Goal: Find specific page/section: Find specific page/section

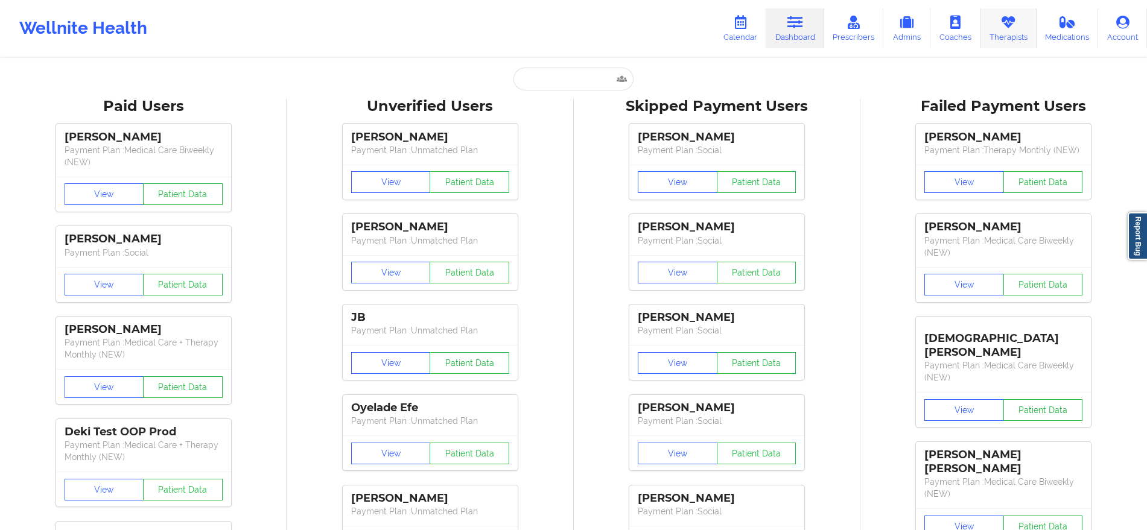
click at [1024, 33] on link "Therapists" at bounding box center [1008, 28] width 56 height 40
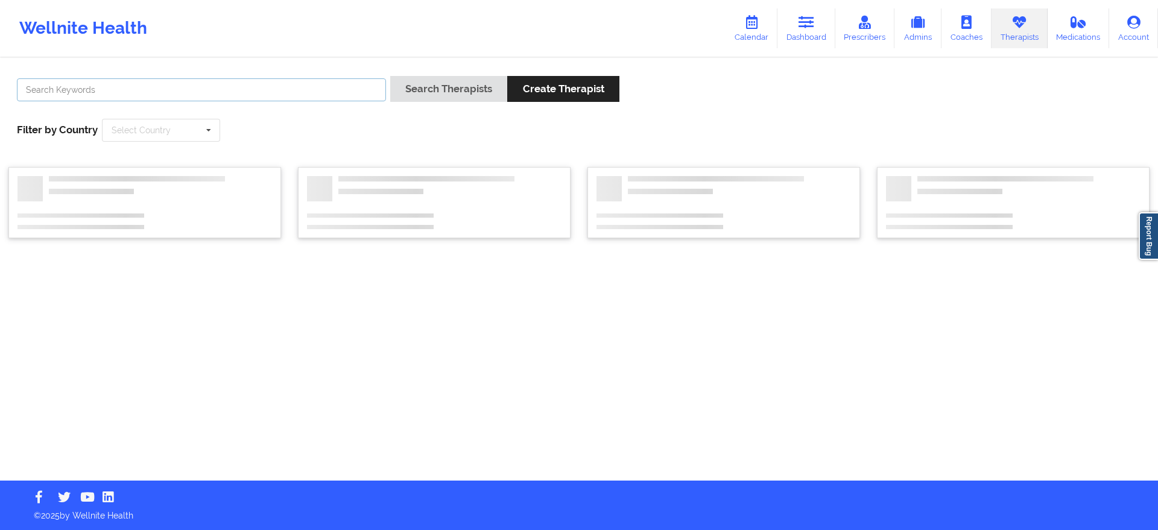
click at [344, 89] on input "text" at bounding box center [201, 89] width 369 height 23
type input "[PERSON_NAME]"
click at [390, 76] on button "Search Therapists" at bounding box center [448, 89] width 117 height 26
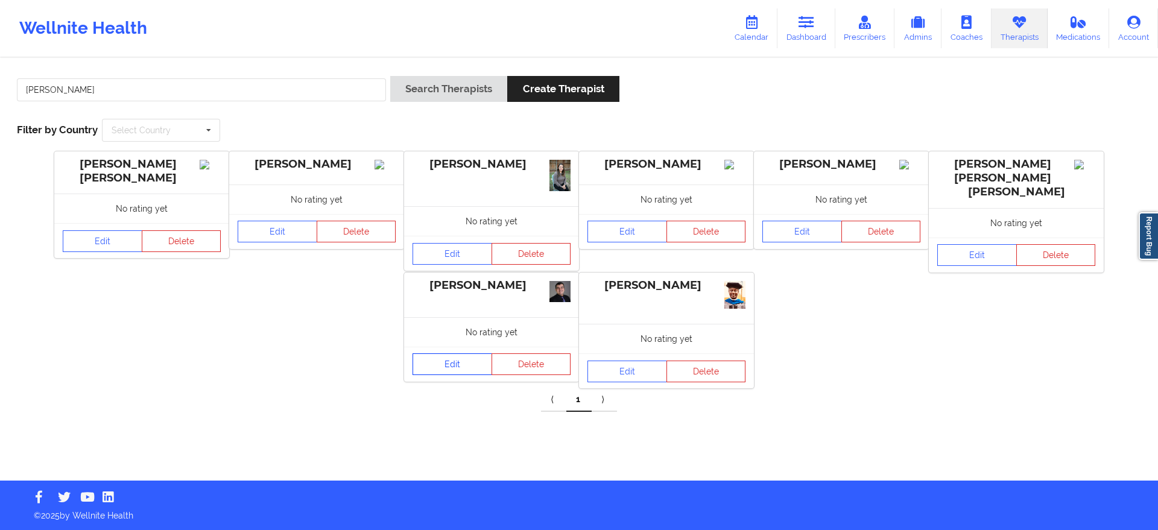
click at [465, 366] on link "Edit" at bounding box center [453, 365] width 80 height 22
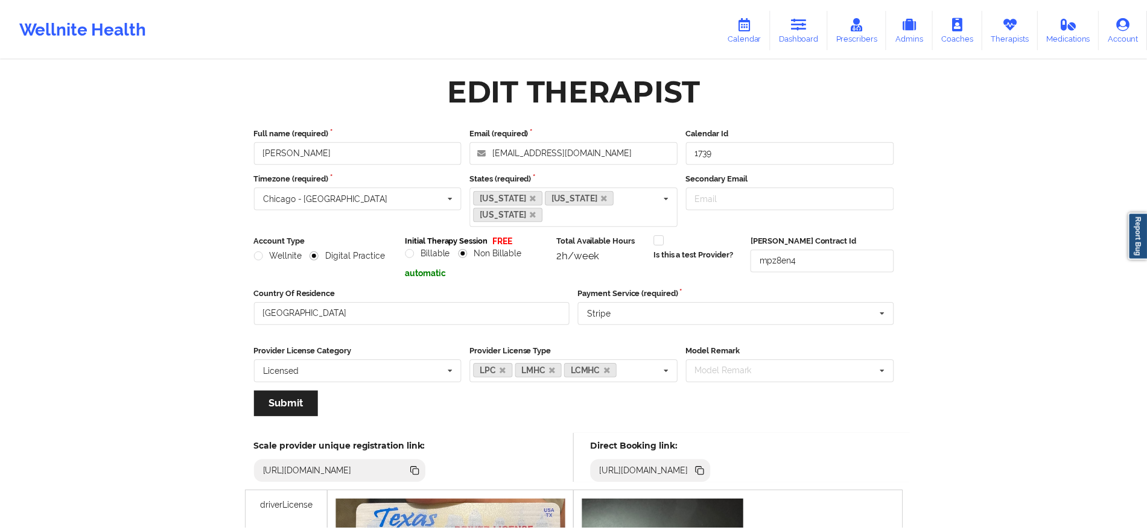
scroll to position [95, 0]
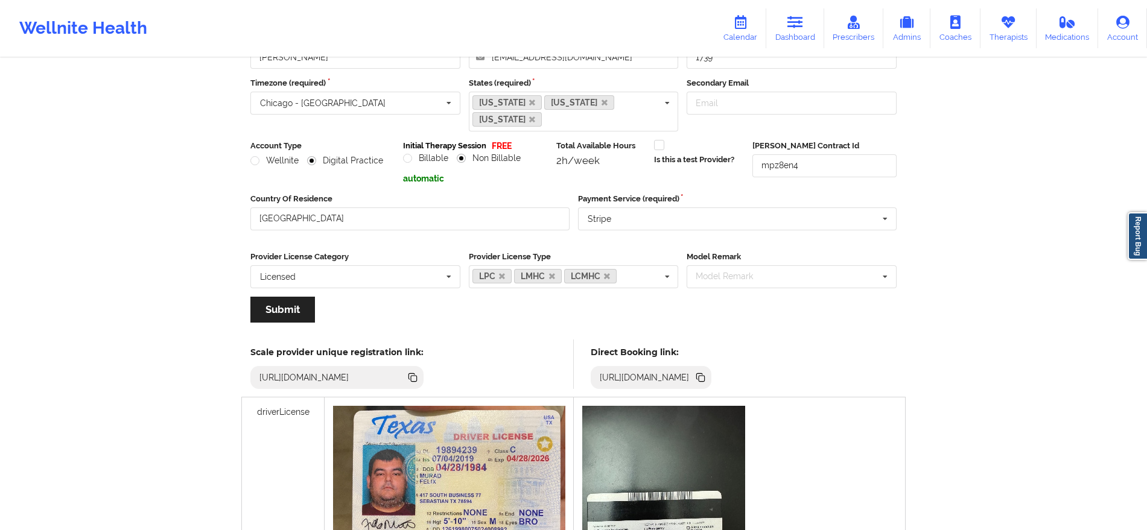
click at [703, 373] on icon at bounding box center [700, 376] width 6 height 6
click at [999, 24] on link "Therapists" at bounding box center [1008, 28] width 56 height 40
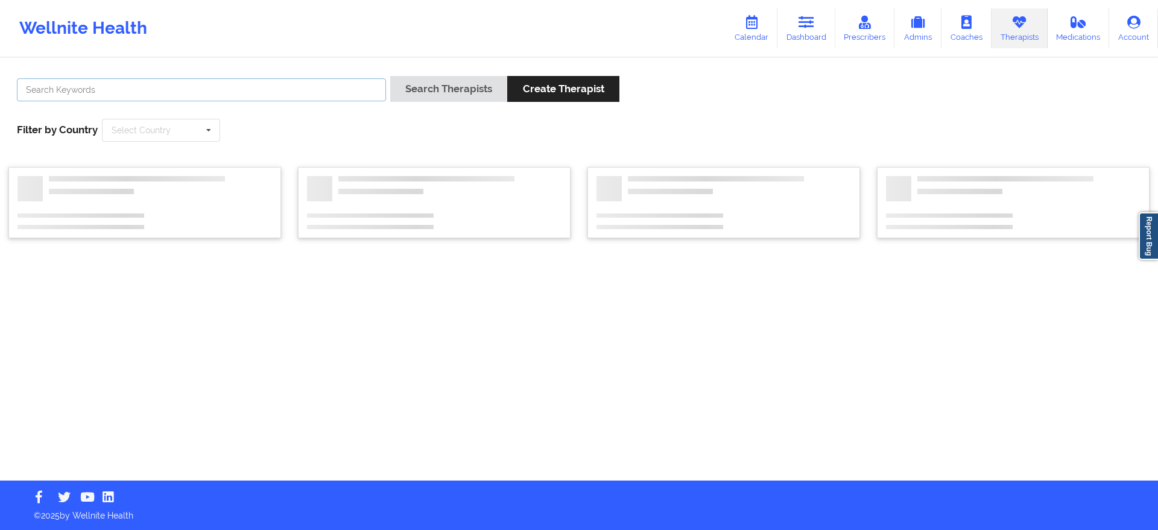
click at [308, 95] on input "text" at bounding box center [201, 89] width 369 height 23
type input "[PERSON_NAME]"
click at [390, 76] on button "Search Therapists" at bounding box center [448, 89] width 117 height 26
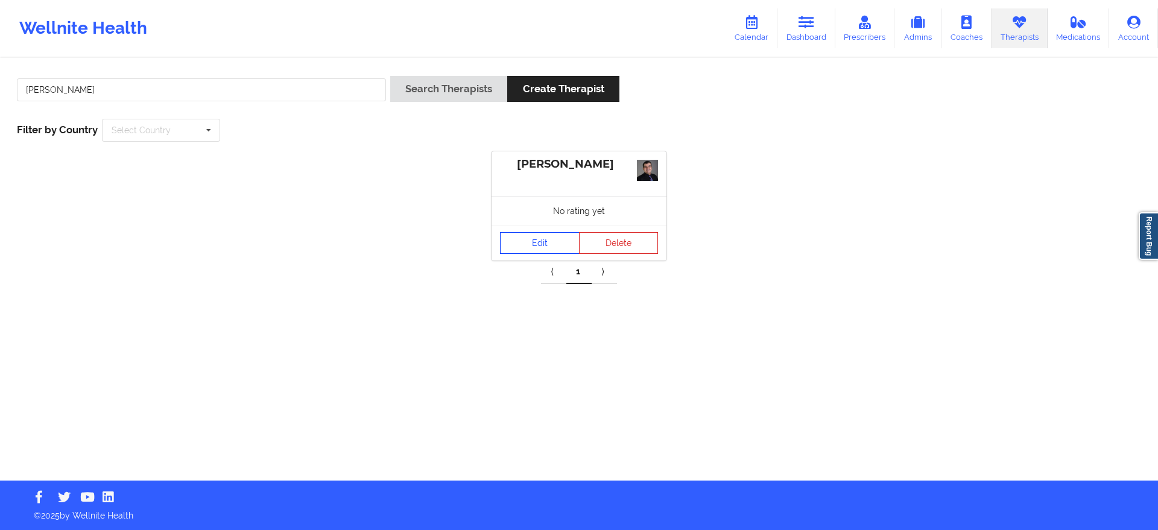
click at [557, 238] on link "Edit" at bounding box center [540, 243] width 80 height 22
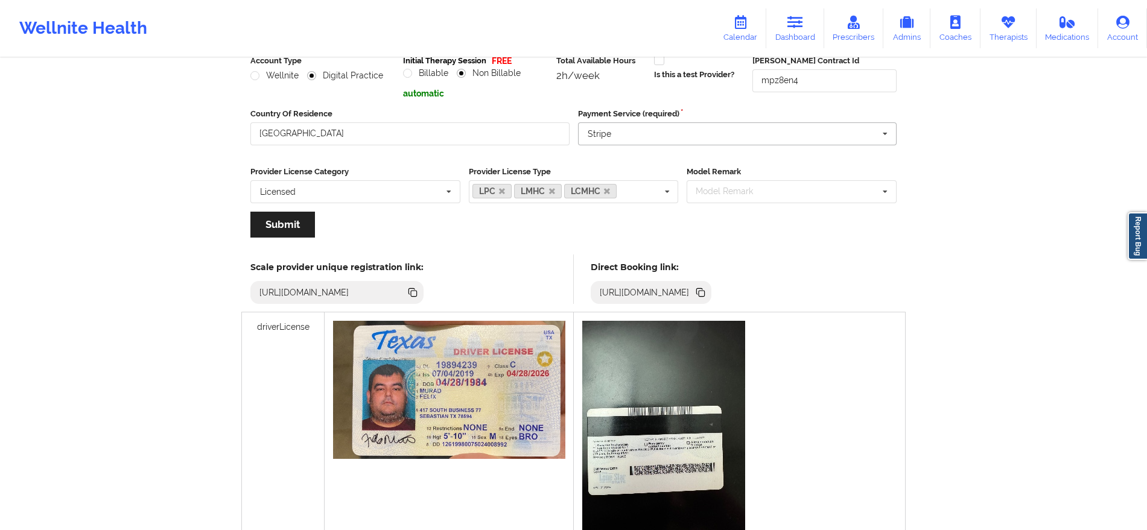
scroll to position [250, 0]
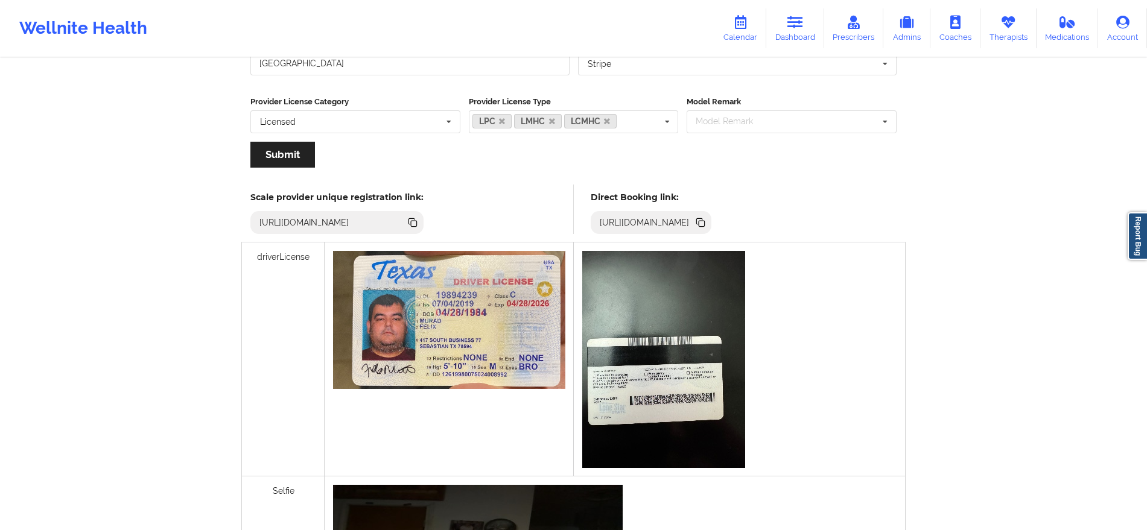
click at [703, 220] on icon at bounding box center [700, 221] width 6 height 6
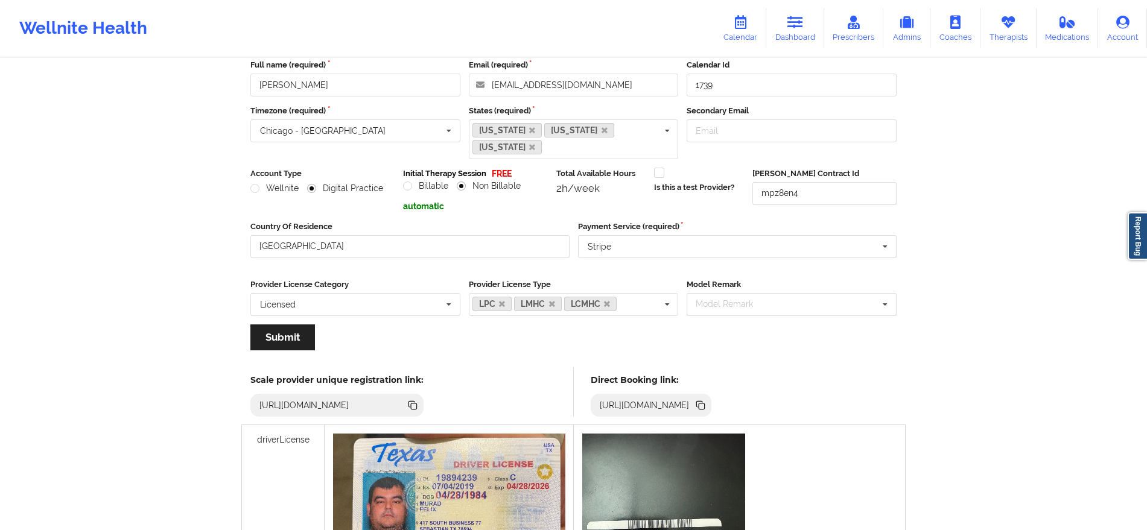
scroll to position [17, 0]
